Goal: Information Seeking & Learning: Learn about a topic

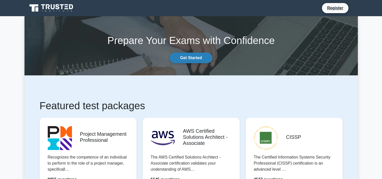
click at [190, 57] on link "Get Started" at bounding box center [191, 58] width 42 height 11
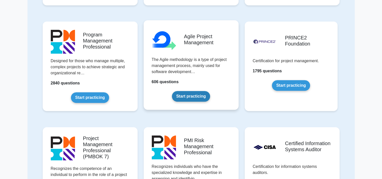
scroll to position [202, 0]
